Goal: Check status

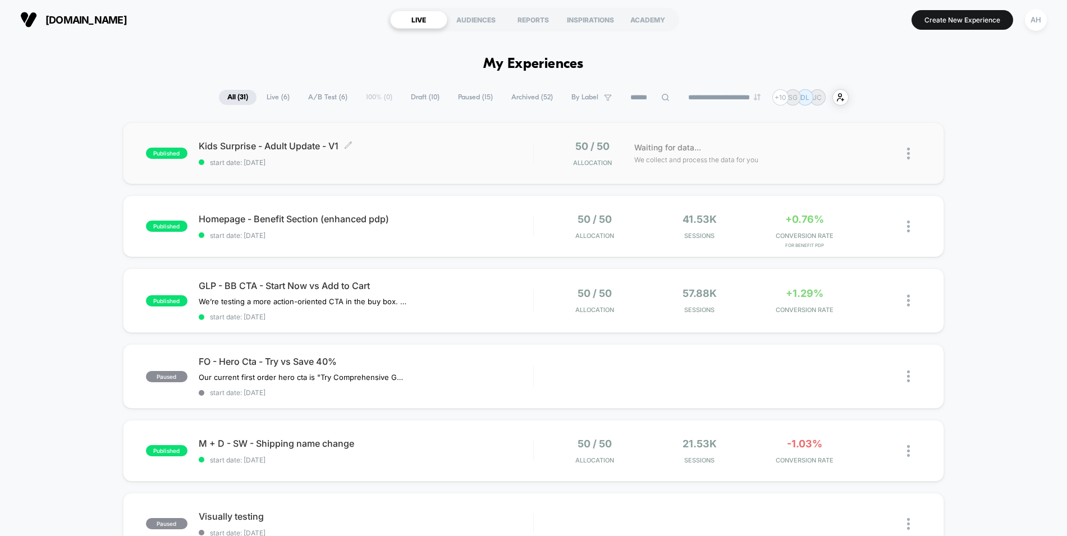
click at [499, 160] on span "start date: [DATE]" at bounding box center [366, 162] width 335 height 8
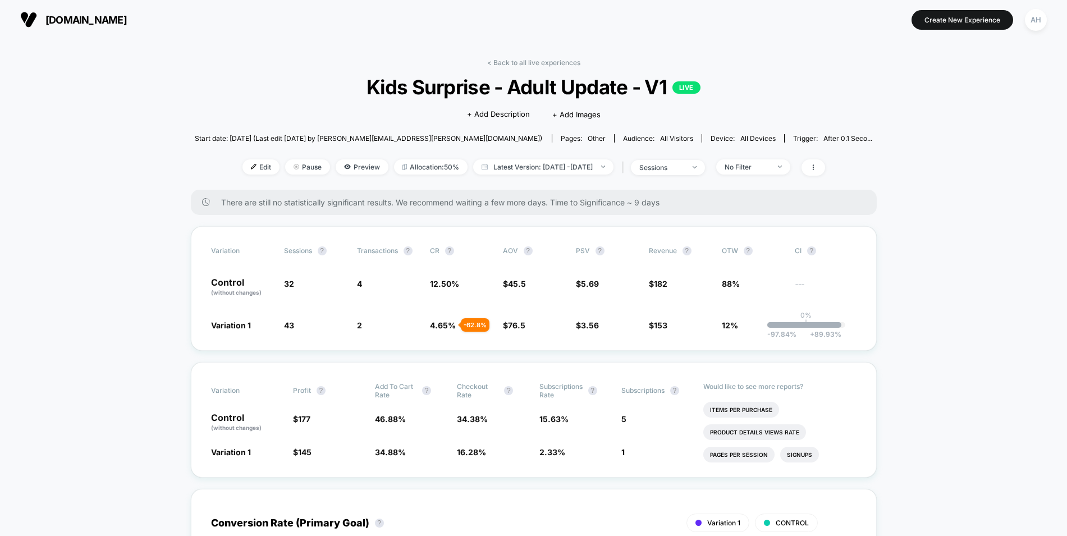
click at [512, 58] on link "< Back to all live experiences" at bounding box center [533, 62] width 93 height 8
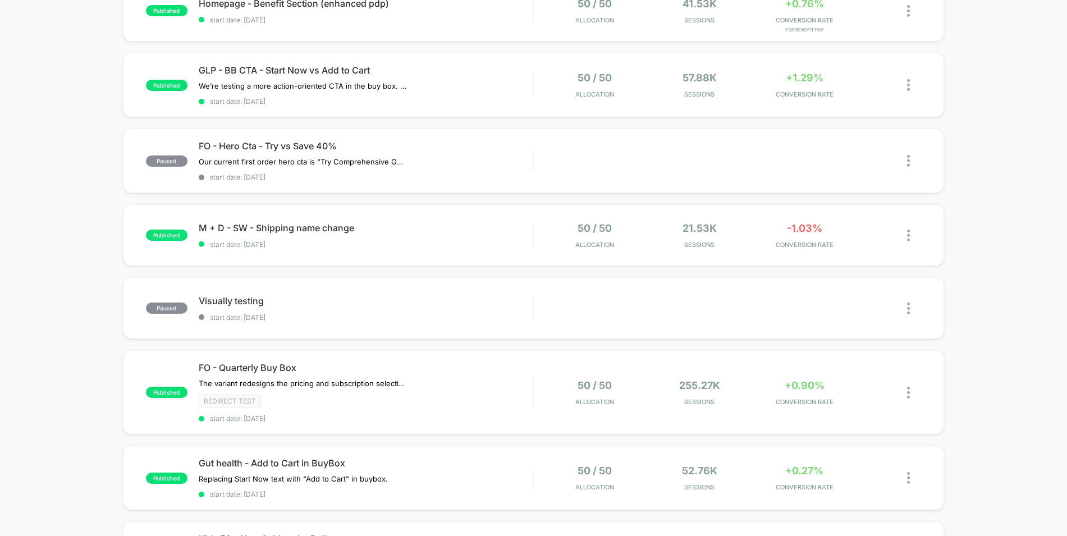
scroll to position [399, 0]
